Goal: Task Accomplishment & Management: Use online tool/utility

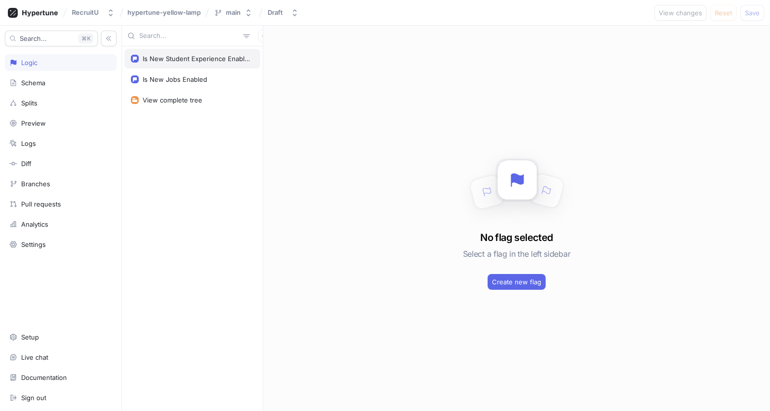
click at [207, 63] on div "Is New Student Experience Enabled" at bounding box center [193, 59] width 136 height 20
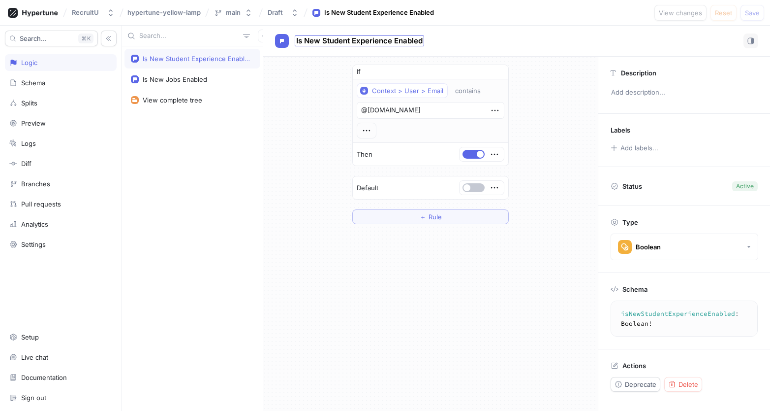
click at [414, 41] on span "Is New Student Experience Enabled" at bounding box center [359, 41] width 127 height 8
click at [660, 319] on textarea "isNewStudentExperienceEnabled: Boolean!" at bounding box center [696, 318] width 163 height 27
click at [660, 317] on textarea "isNewStudentExperienceEnabled: Boolean!" at bounding box center [696, 318] width 163 height 27
click at [659, 313] on textarea "isNewStudentExperienceEnabled: Boolean!" at bounding box center [696, 318] width 163 height 27
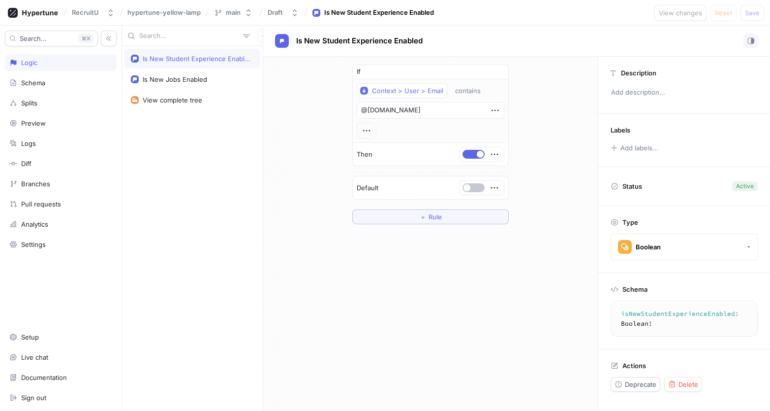
click at [659, 313] on textarea "isNewStudentExperienceEnabled: Boolean!" at bounding box center [696, 318] width 163 height 27
click at [41, 342] on div "Setup" at bounding box center [61, 336] width 112 height 17
type textarea "x"
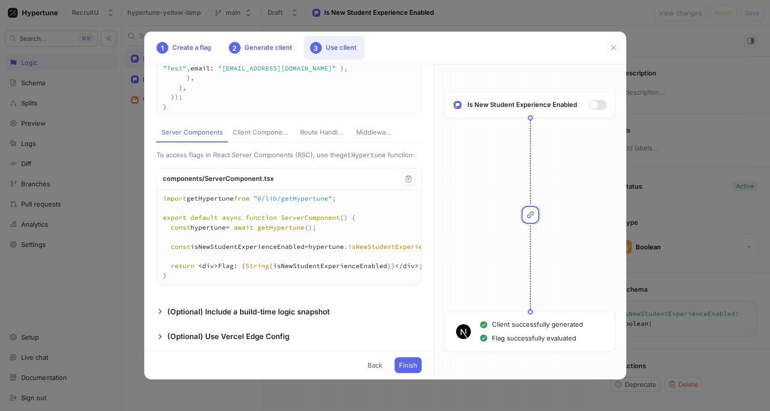
scroll to position [191, 0]
click at [241, 137] on div "Client Components" at bounding box center [262, 132] width 58 height 10
type textarea "import { HypertuneProvider } from "@/generated/hypertune.react"; import getHype…"
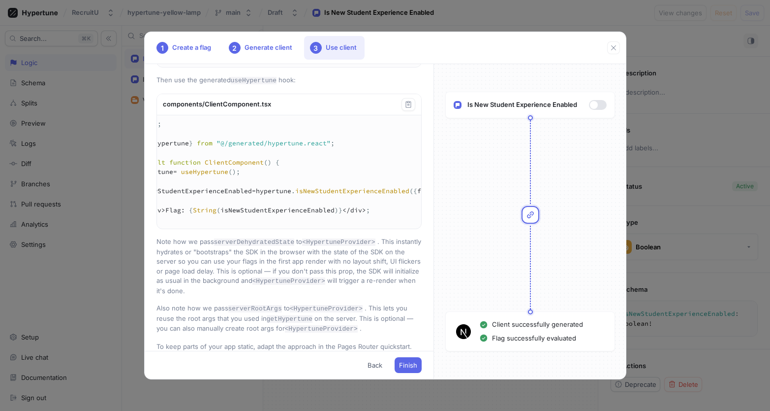
scroll to position [0, 0]
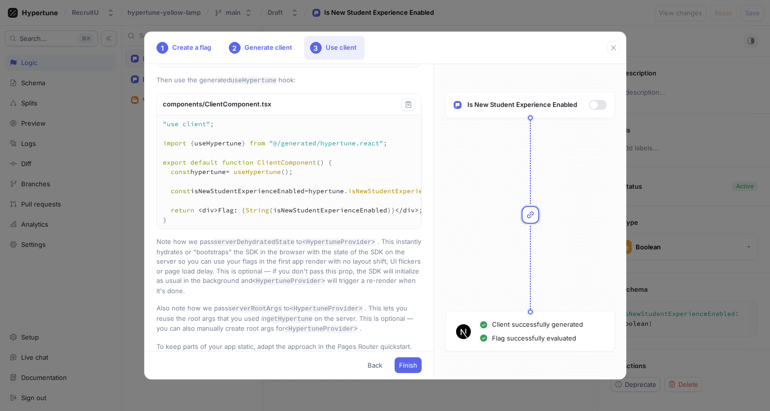
click at [270, 229] on textarea ""use client"; import { useHypertune } from "@/generated/hypertune.react"; expor…" at bounding box center [357, 172] width 400 height 114
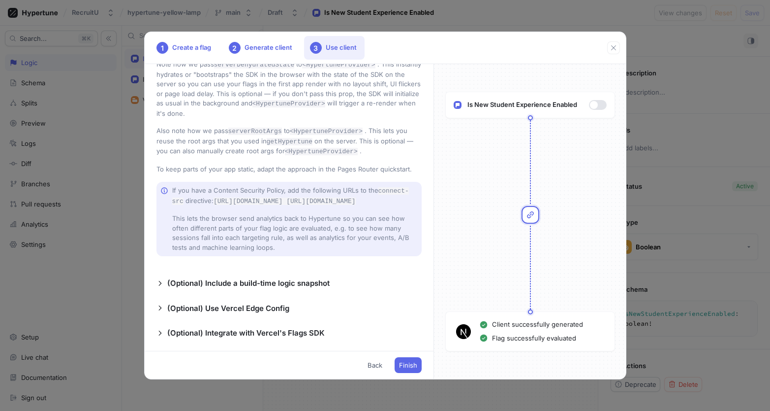
scroll to position [812, 0]
click at [662, 236] on div "1 Create a flag 2 Generate client 3 Use client Add a new file called getHypertu…" at bounding box center [385, 205] width 770 height 411
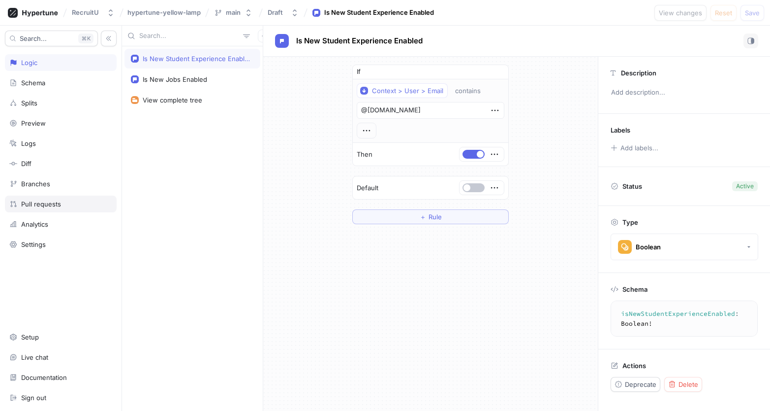
click at [51, 202] on div "Pull requests" at bounding box center [41, 204] width 40 height 8
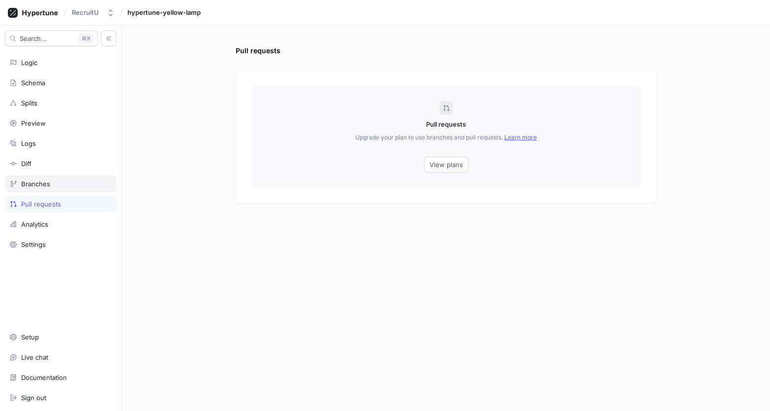
click at [56, 188] on div "Branches" at bounding box center [61, 183] width 112 height 17
click at [43, 167] on div "Diff" at bounding box center [61, 163] width 112 height 17
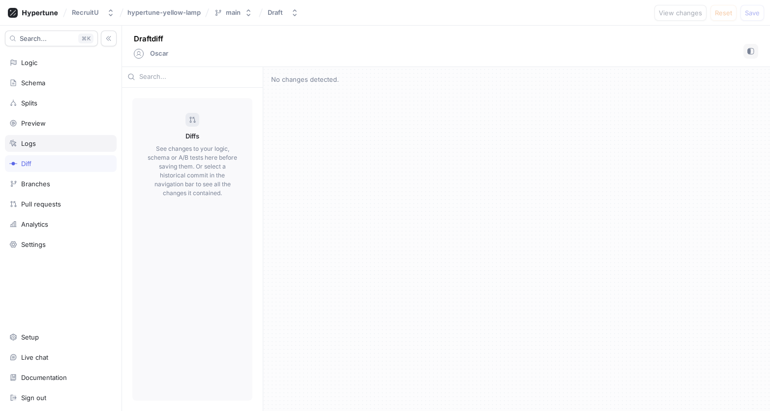
click at [45, 138] on div "Logs" at bounding box center [61, 143] width 112 height 17
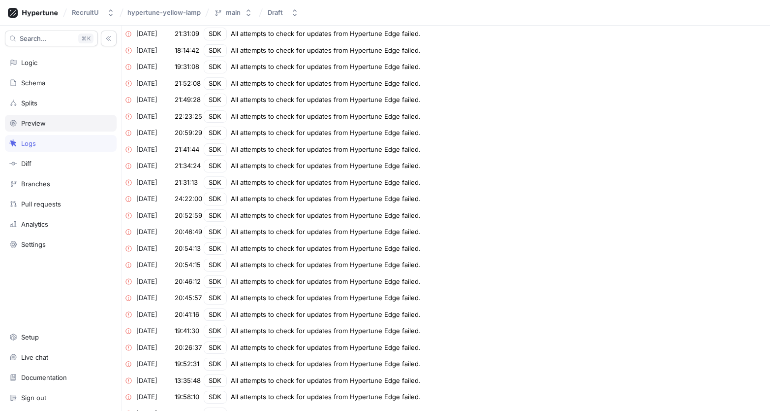
click at [51, 123] on div "Preview" at bounding box center [60, 123] width 103 height 8
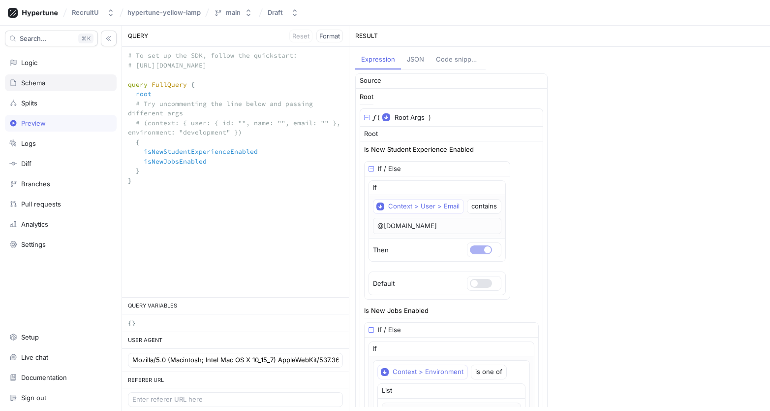
click at [40, 81] on div "Schema" at bounding box center [33, 83] width 24 height 8
type textarea "x"
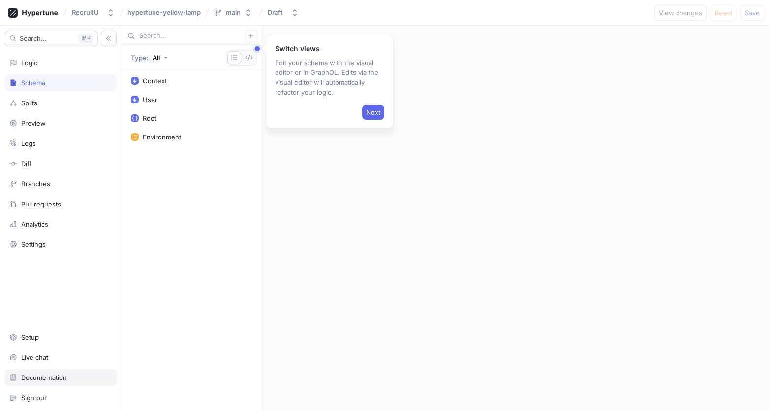
click at [60, 377] on div "Documentation" at bounding box center [44, 377] width 46 height 8
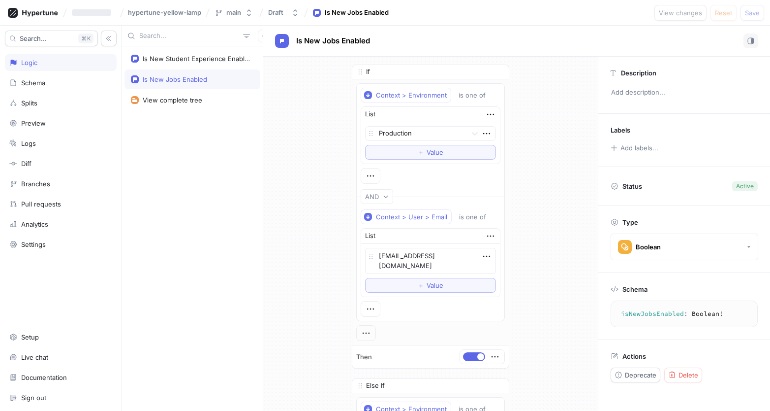
type textarea "x"
